Goal: Task Accomplishment & Management: Use online tool/utility

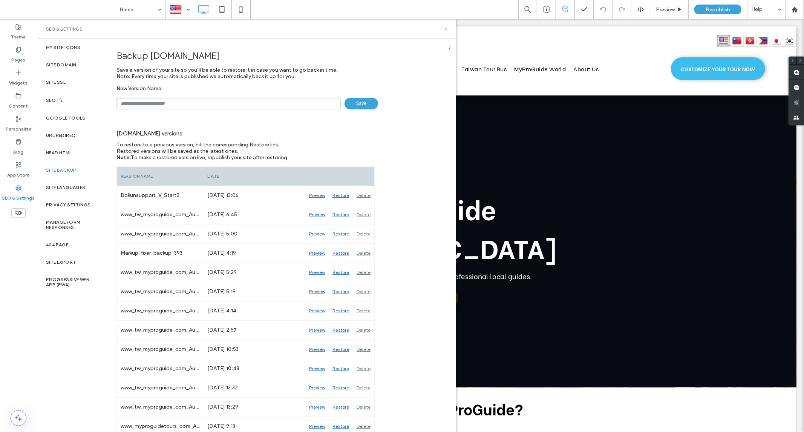
click at [446, 31] on icon at bounding box center [446, 29] width 6 height 6
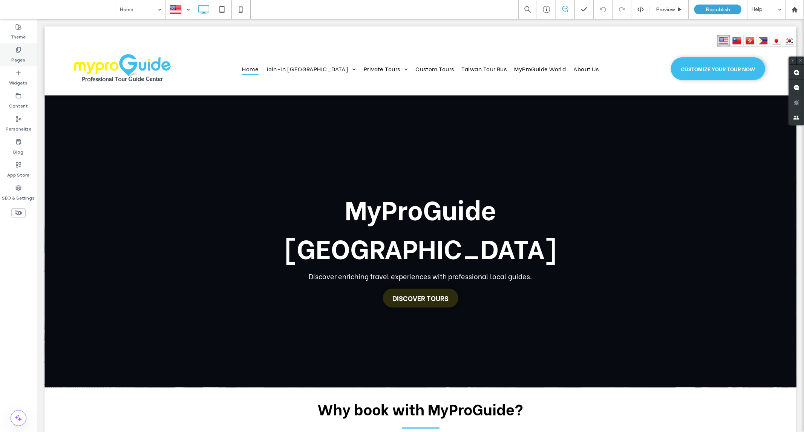
click at [25, 63] on div "Pages" at bounding box center [18, 54] width 37 height 23
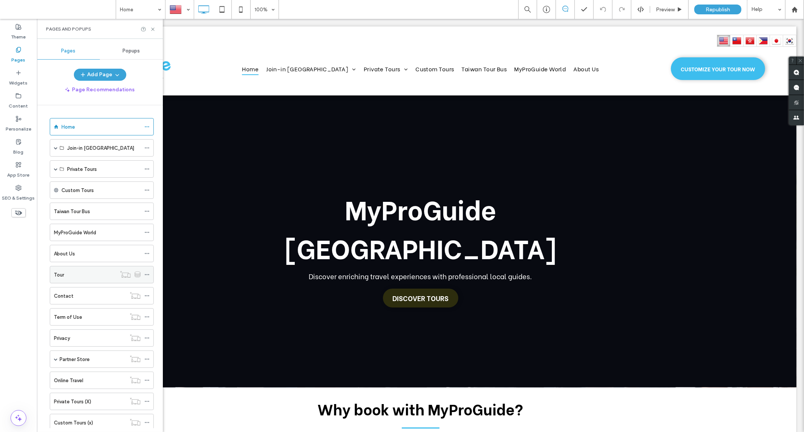
click at [106, 279] on div "Tour" at bounding box center [85, 274] width 62 height 17
click at [152, 28] on div at bounding box center [402, 216] width 804 height 432
click at [152, 30] on div at bounding box center [402, 216] width 804 height 432
click at [149, 8] on div at bounding box center [402, 216] width 804 height 432
click at [159, 9] on div at bounding box center [402, 216] width 804 height 432
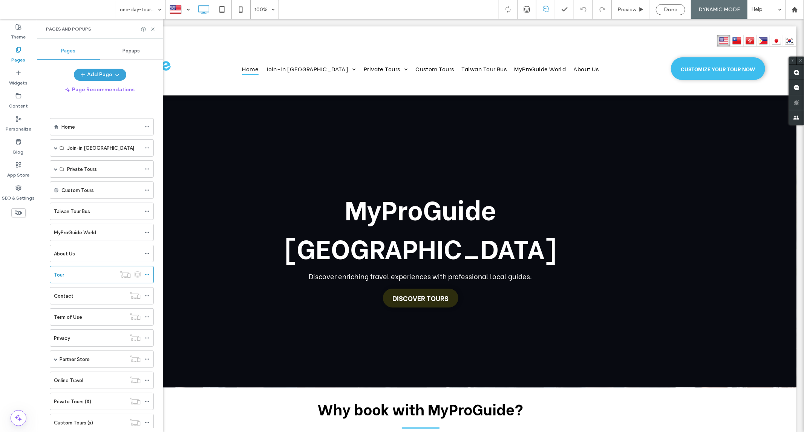
click at [92, 276] on div at bounding box center [402, 216] width 804 height 432
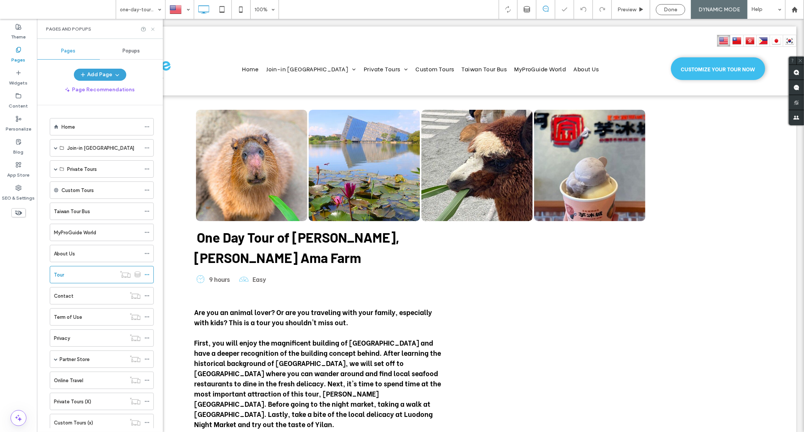
click at [152, 31] on icon at bounding box center [153, 29] width 6 height 6
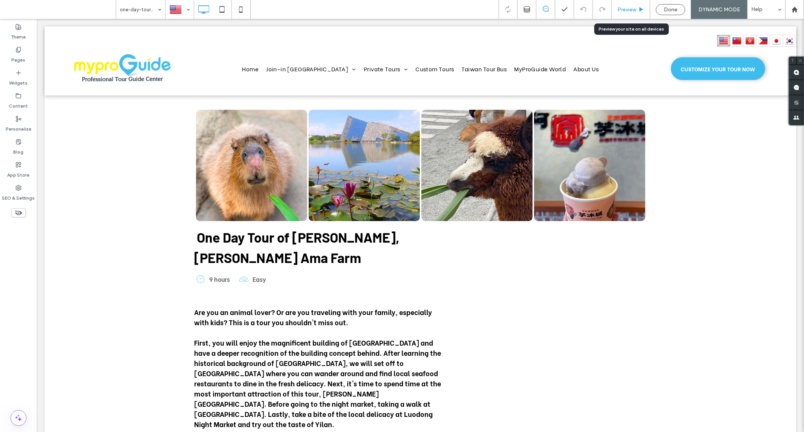
click at [624, 11] on span "Preview" at bounding box center [627, 9] width 19 height 6
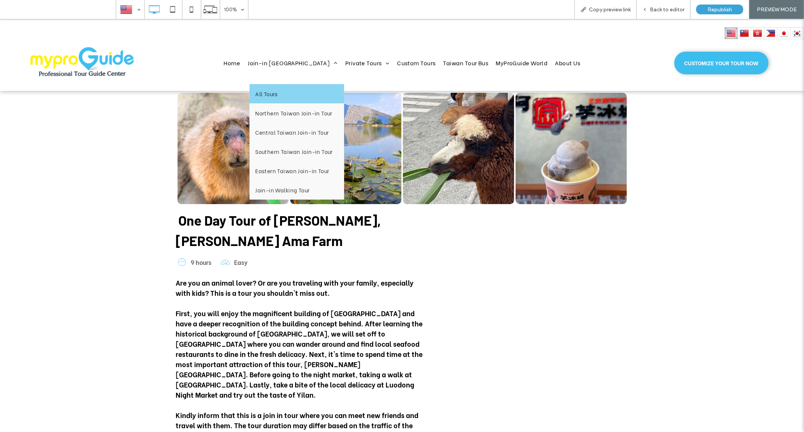
click at [278, 89] on span "All Tours" at bounding box center [266, 93] width 23 height 8
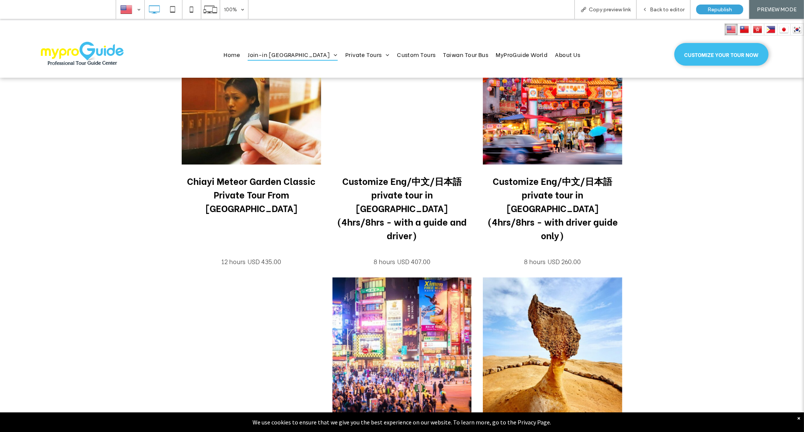
scroll to position [1843, 0]
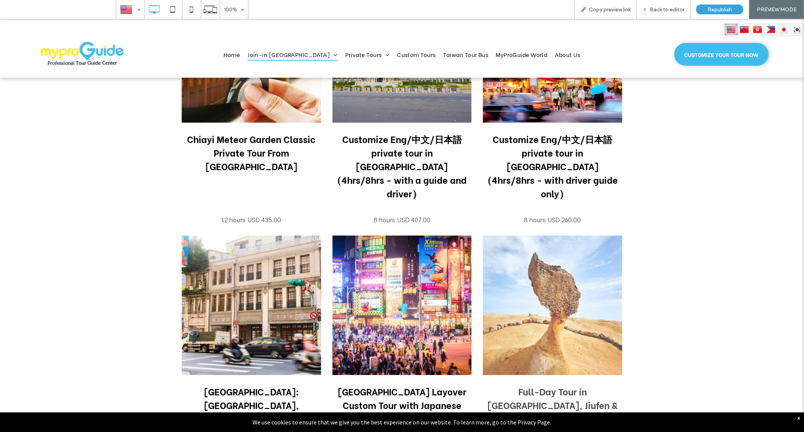
click at [532, 235] on span "Full-Day Tour in Shifen, Jiufen & Yehliu of Taipei (Incl. ticket)" at bounding box center [553, 305] width 140 height 140
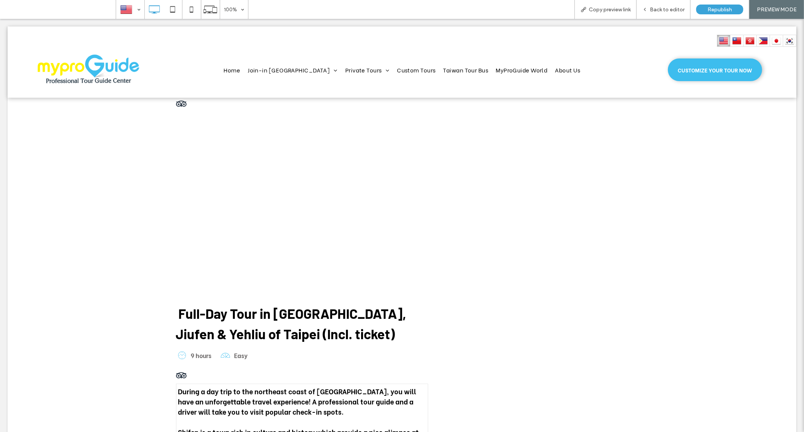
scroll to position [0, 0]
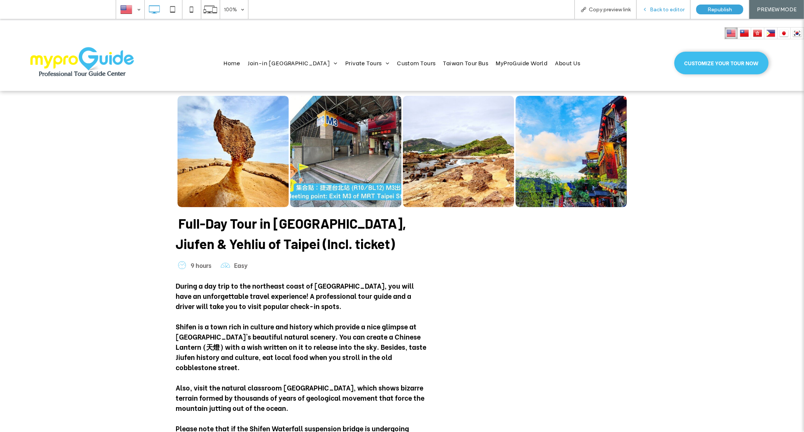
click at [667, 12] on div "Back to editor" at bounding box center [664, 9] width 54 height 19
click at [659, 11] on span "Back to editor" at bounding box center [667, 9] width 35 height 6
